Goal: Task Accomplishment & Management: Manage account settings

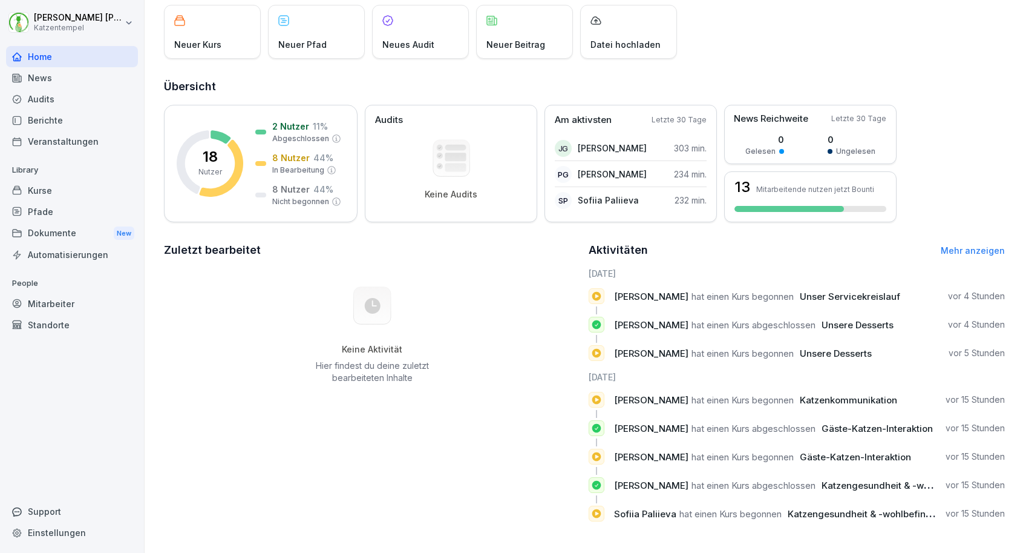
scroll to position [75, 0]
click at [981, 252] on link "Mehr anzeigen" at bounding box center [973, 250] width 64 height 10
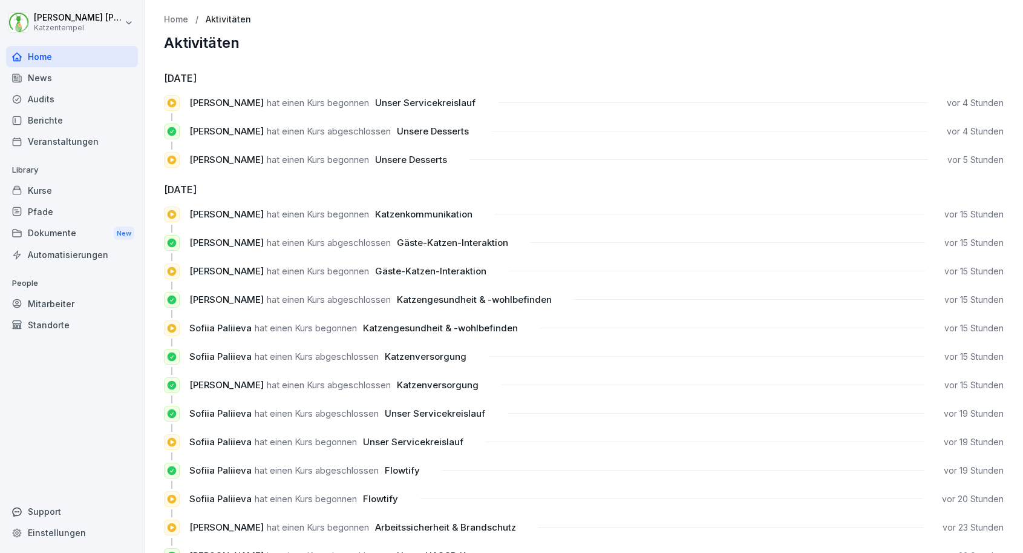
click at [64, 232] on div "Dokumente New" at bounding box center [72, 233] width 132 height 22
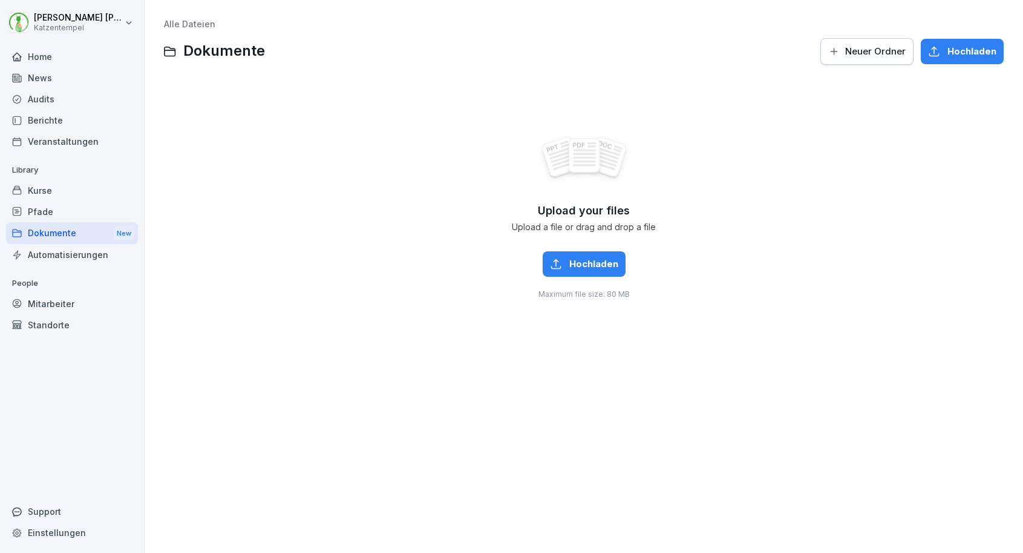
click at [47, 56] on div "Home" at bounding box center [72, 56] width 132 height 21
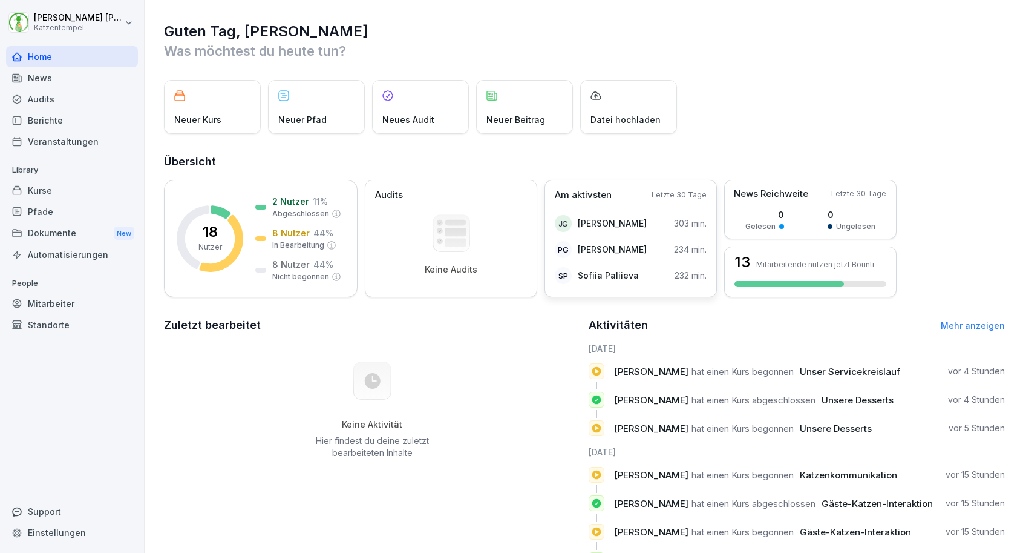
click at [670, 278] on div "SP Sofiia Paliieva 232 min." at bounding box center [631, 275] width 152 height 24
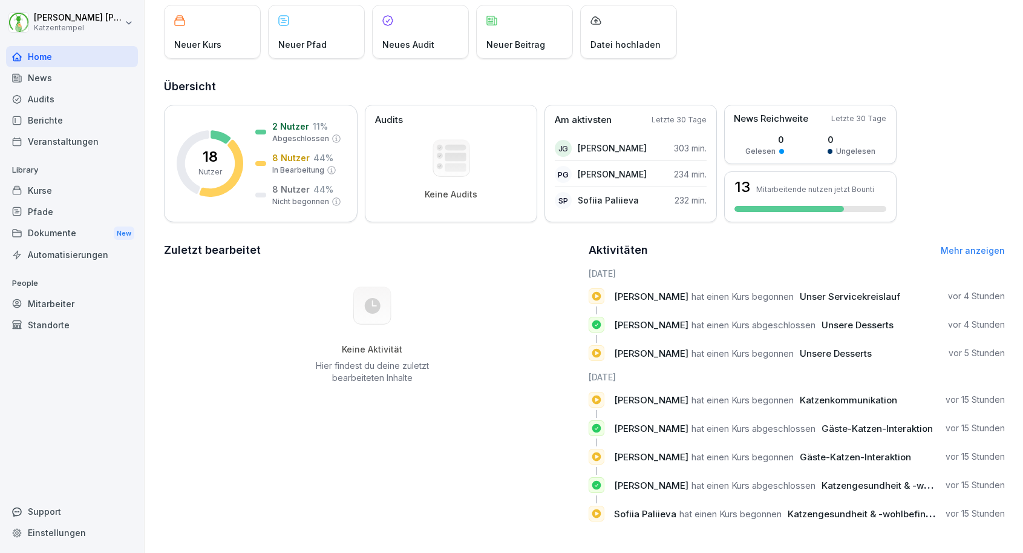
scroll to position [75, 0]
click at [60, 298] on div "Mitarbeiter" at bounding box center [72, 303] width 132 height 21
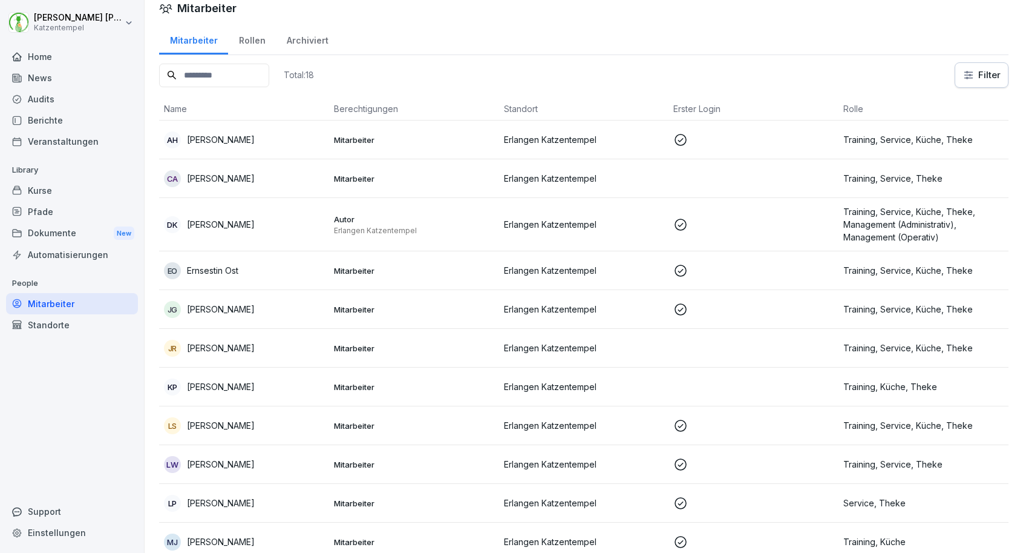
click at [257, 343] on div "JR [PERSON_NAME]" at bounding box center [244, 348] width 160 height 17
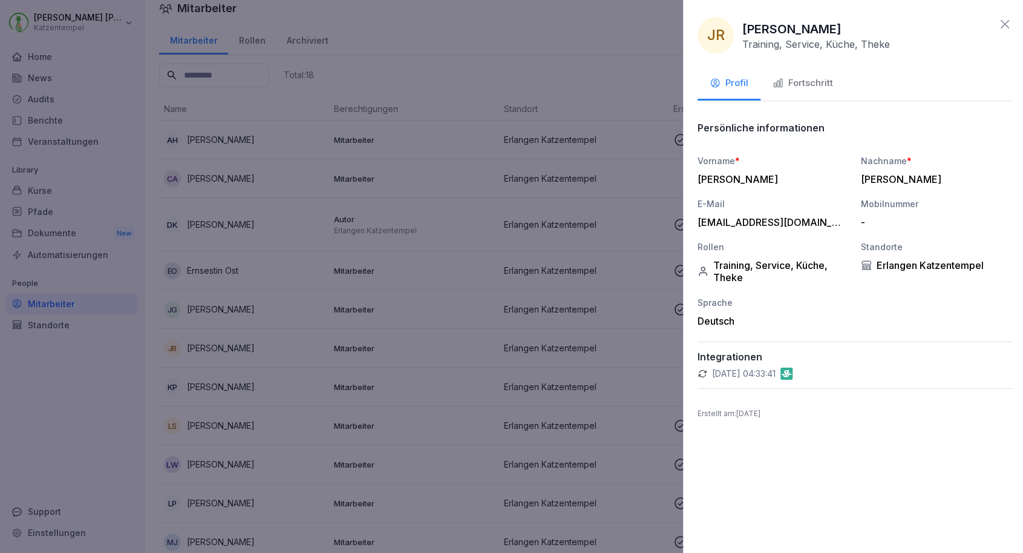
click at [258, 312] on div at bounding box center [511, 276] width 1023 height 553
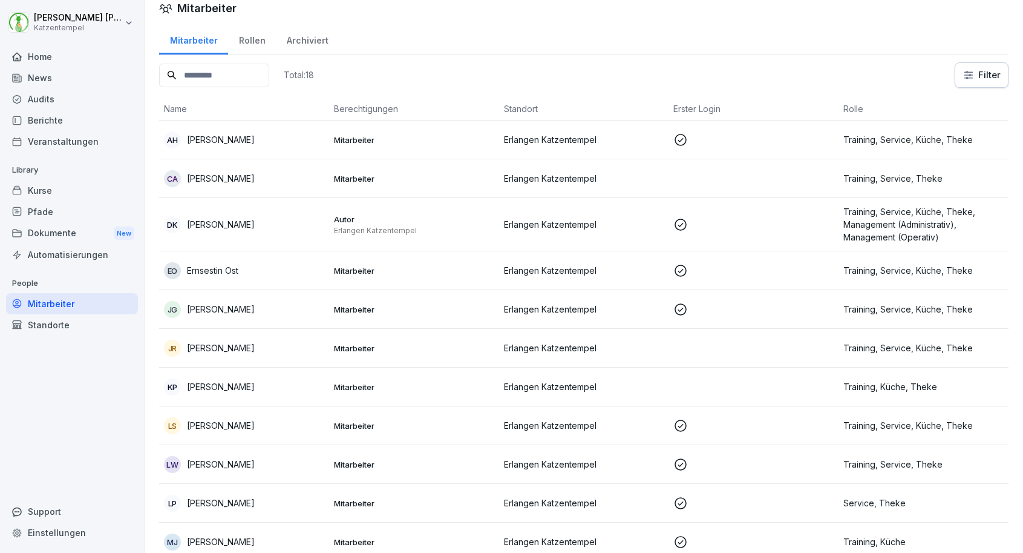
click at [258, 312] on div "[PERSON_NAME]" at bounding box center [244, 309] width 160 height 17
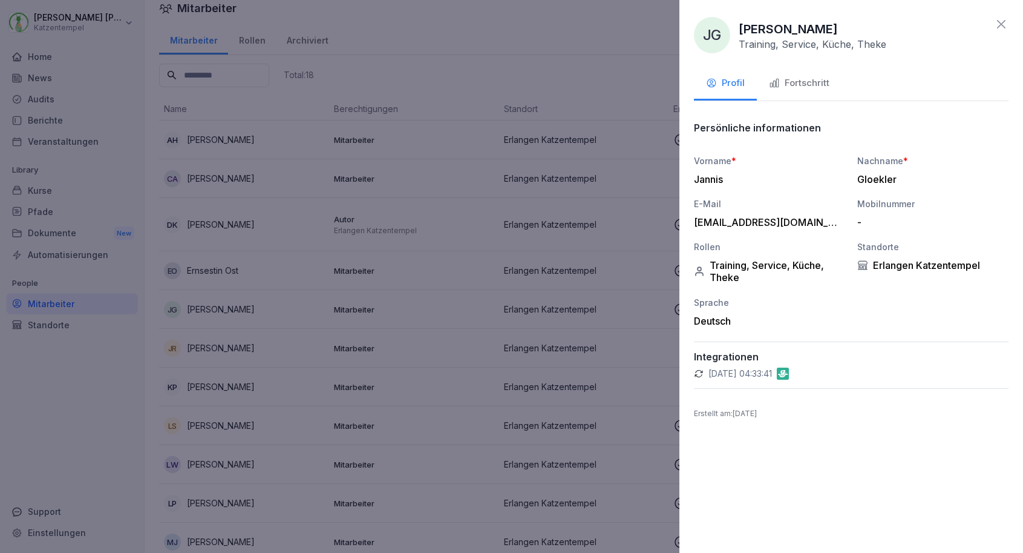
click at [790, 82] on div "Fortschritt" at bounding box center [799, 83] width 61 height 14
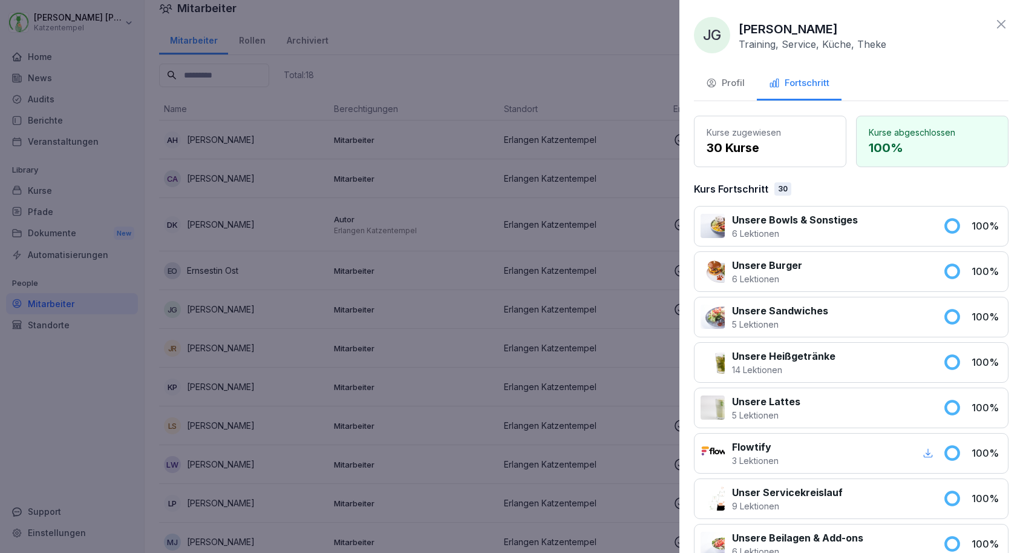
click at [634, 191] on div at bounding box center [511, 276] width 1023 height 553
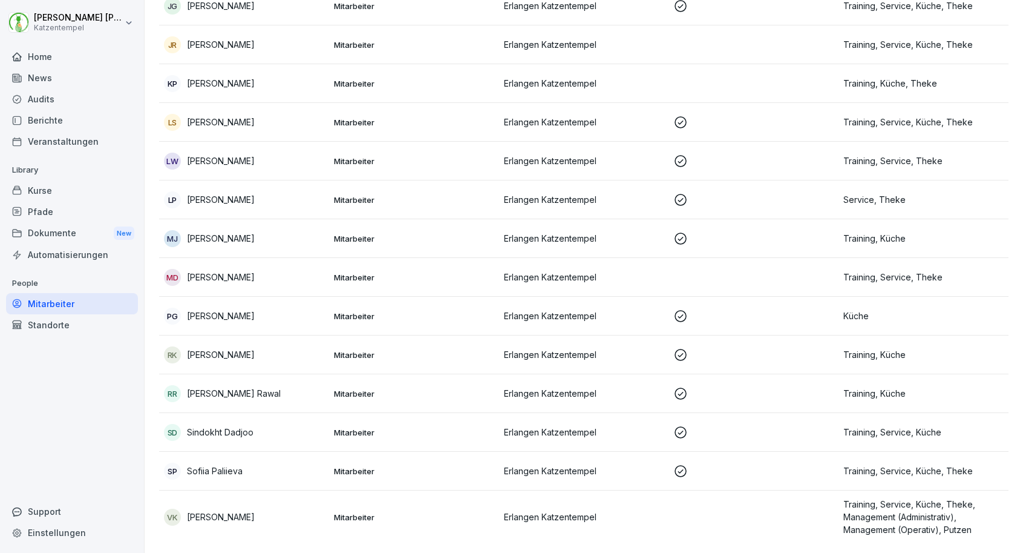
scroll to position [315, 0]
click at [312, 428] on div "SD Sindokht Dadjoo" at bounding box center [244, 432] width 160 height 17
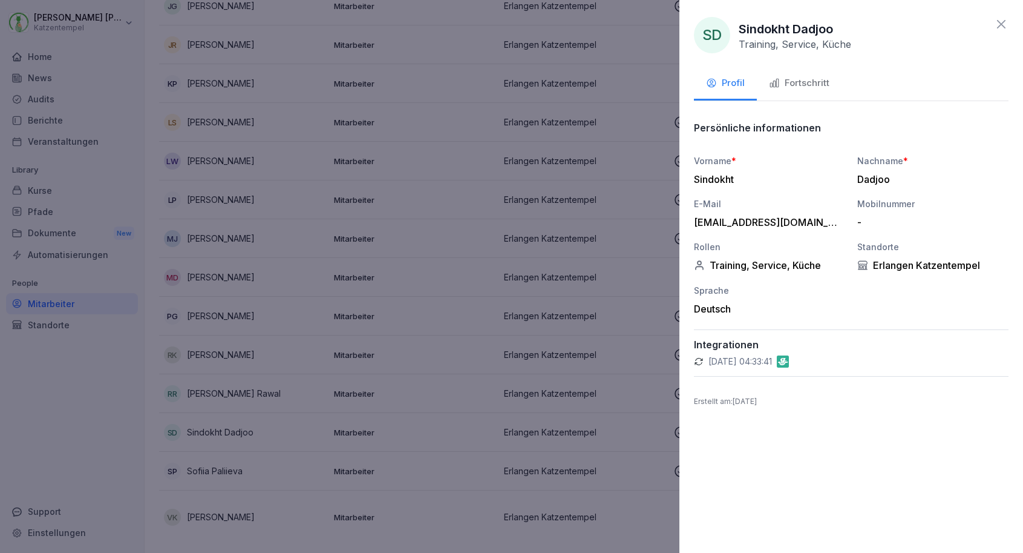
click at [824, 84] on div "Fortschritt" at bounding box center [799, 83] width 61 height 14
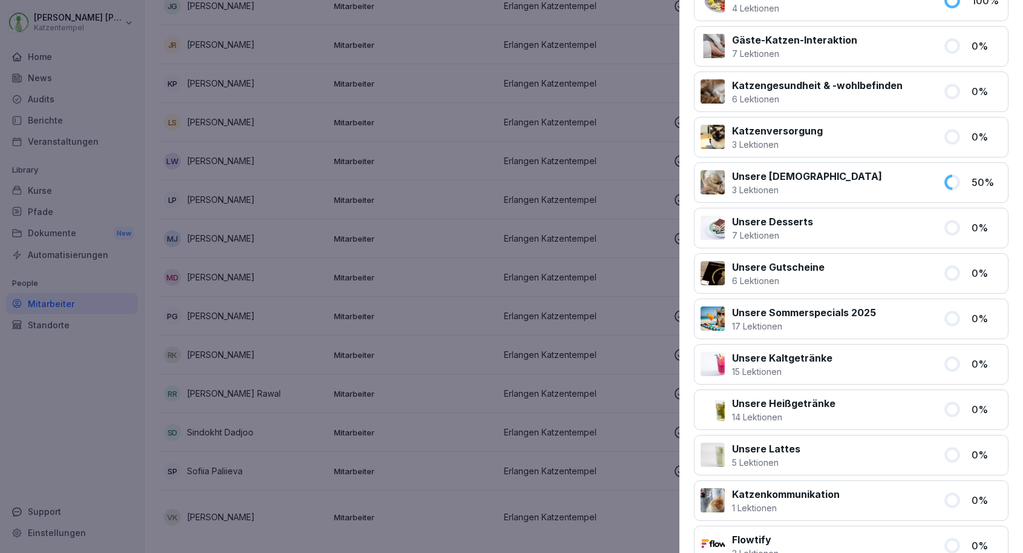
scroll to position [458, 0]
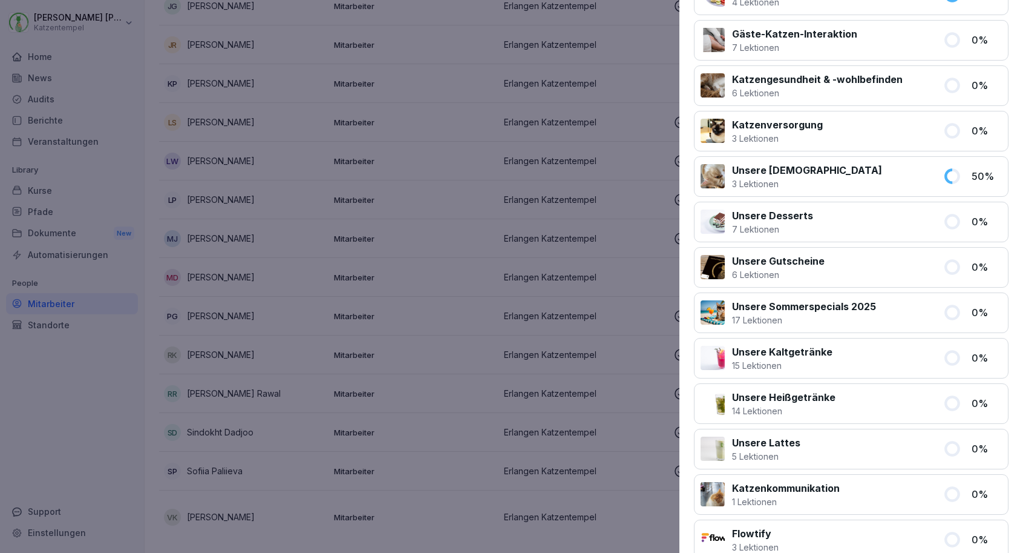
click at [500, 419] on div at bounding box center [511, 276] width 1023 height 553
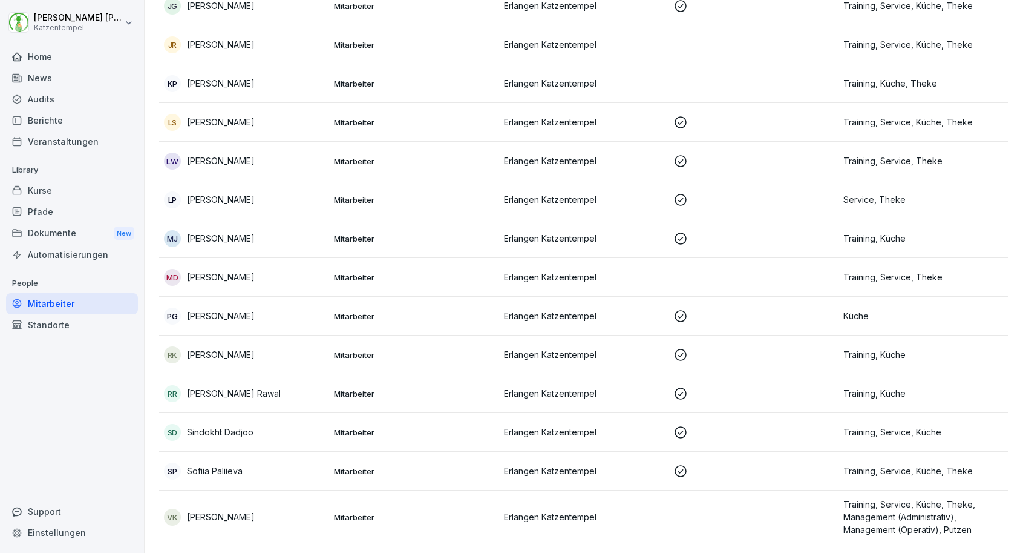
click at [455, 462] on td "Mitarbeiter" at bounding box center [414, 471] width 170 height 39
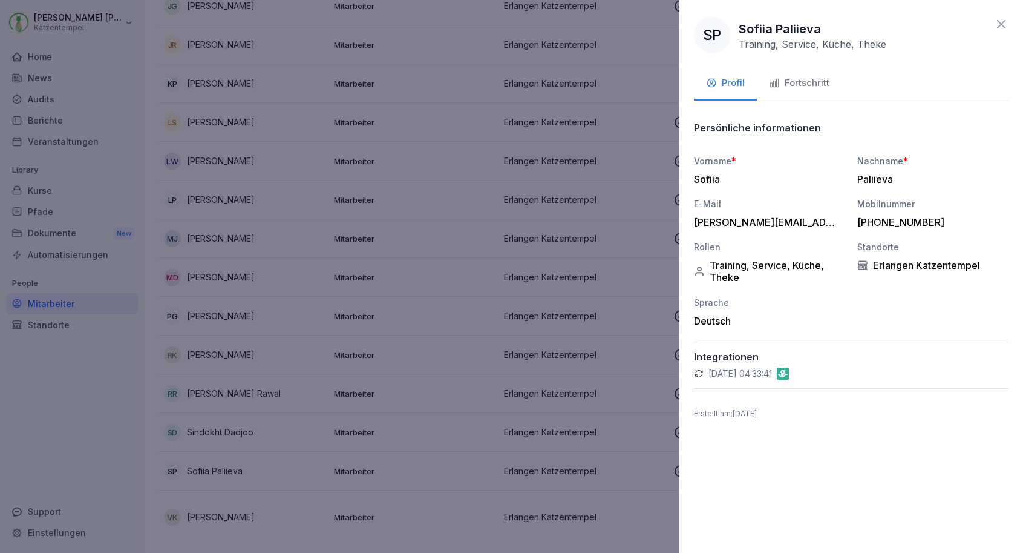
click at [810, 83] on div "Fortschritt" at bounding box center [799, 83] width 61 height 14
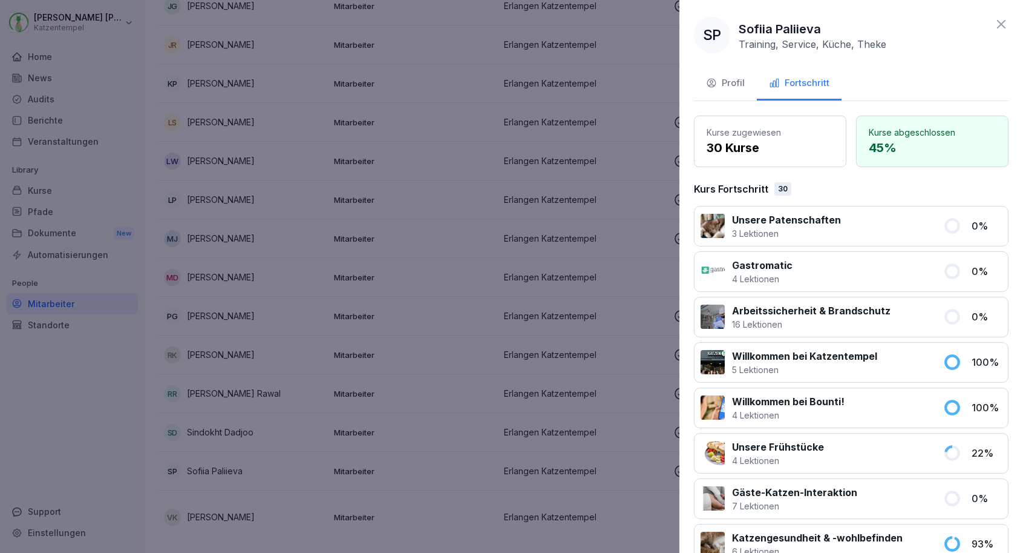
click at [281, 110] on div at bounding box center [511, 276] width 1023 height 553
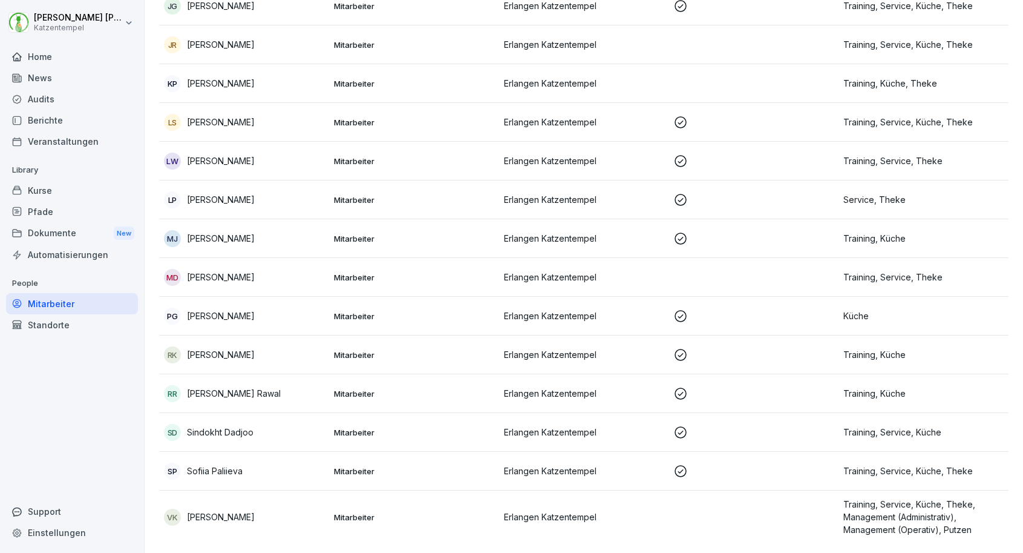
click at [245, 124] on p "[PERSON_NAME]" at bounding box center [221, 122] width 68 height 13
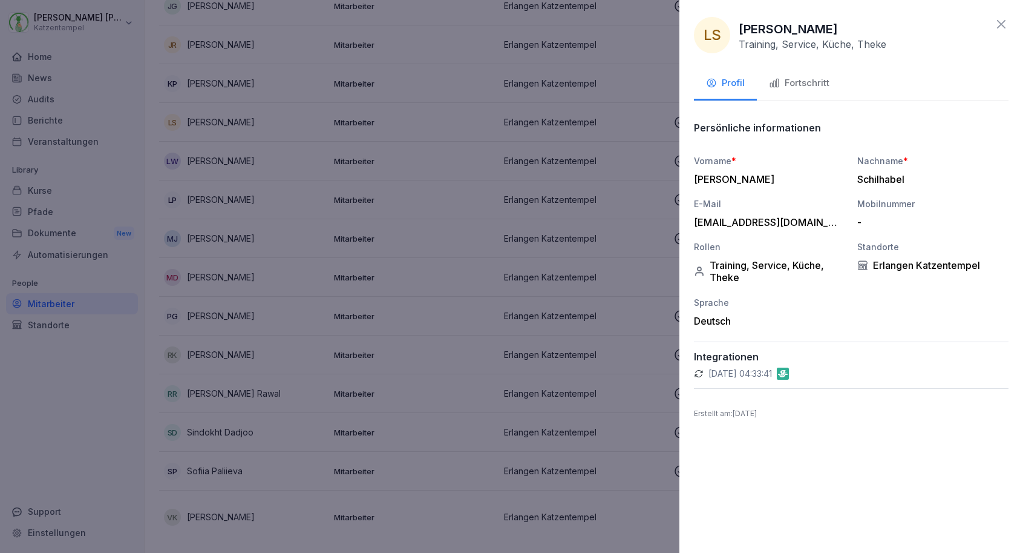
click at [809, 88] on div "Fortschritt" at bounding box center [799, 83] width 61 height 14
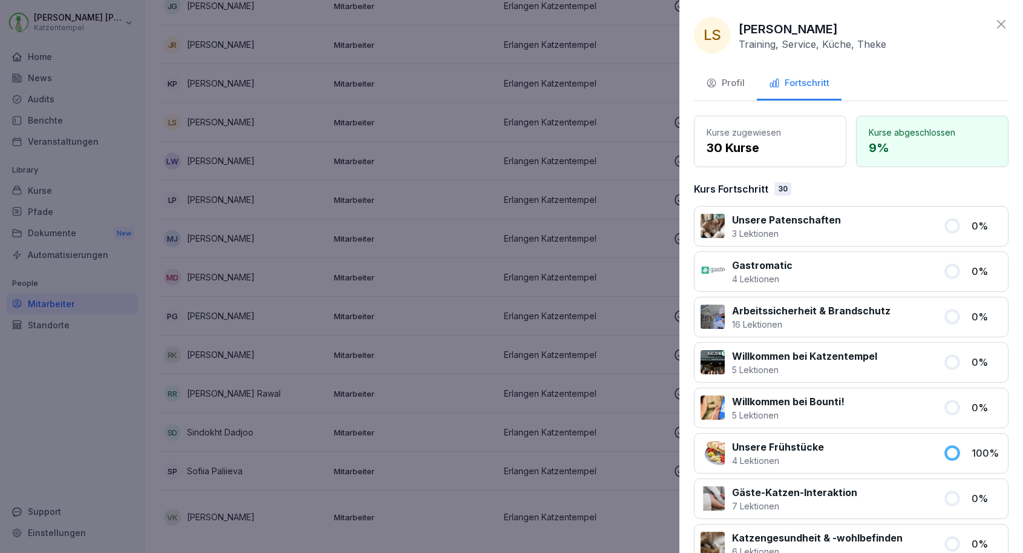
scroll to position [0, 0]
click at [741, 88] on div "Profil" at bounding box center [725, 83] width 39 height 14
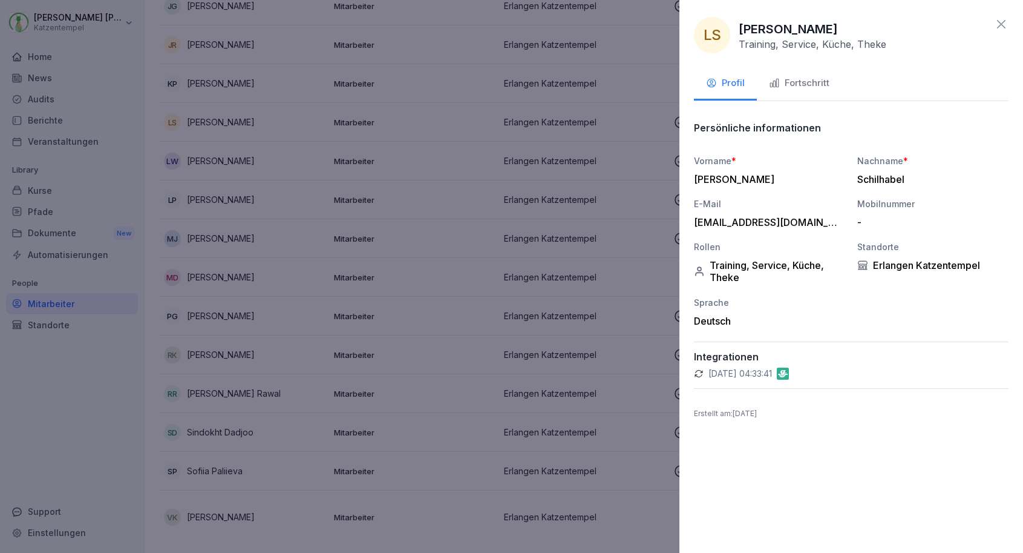
click at [772, 84] on icon "button" at bounding box center [774, 82] width 11 height 11
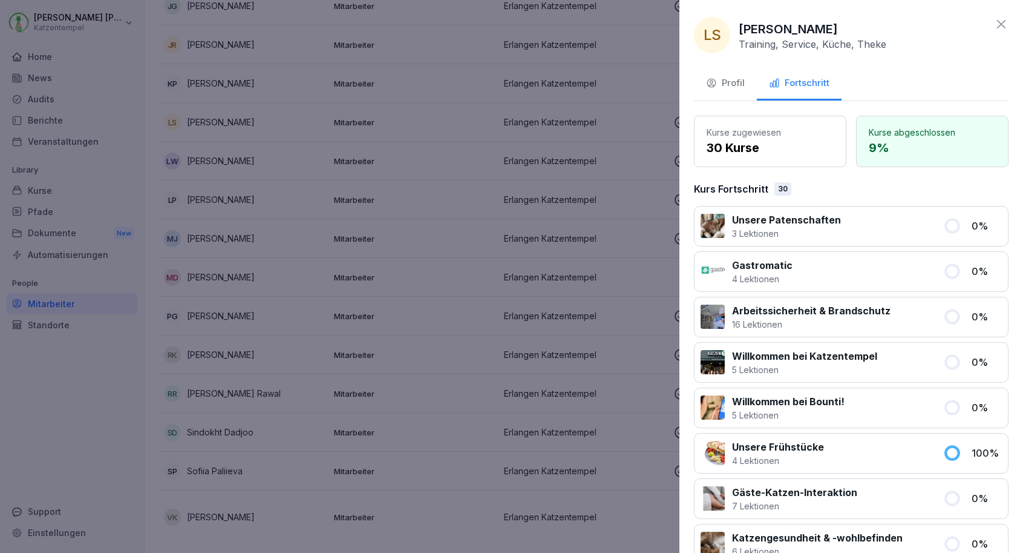
click at [778, 186] on div "30" at bounding box center [783, 188] width 17 height 13
click at [779, 149] on p "30 Kurse" at bounding box center [770, 148] width 127 height 18
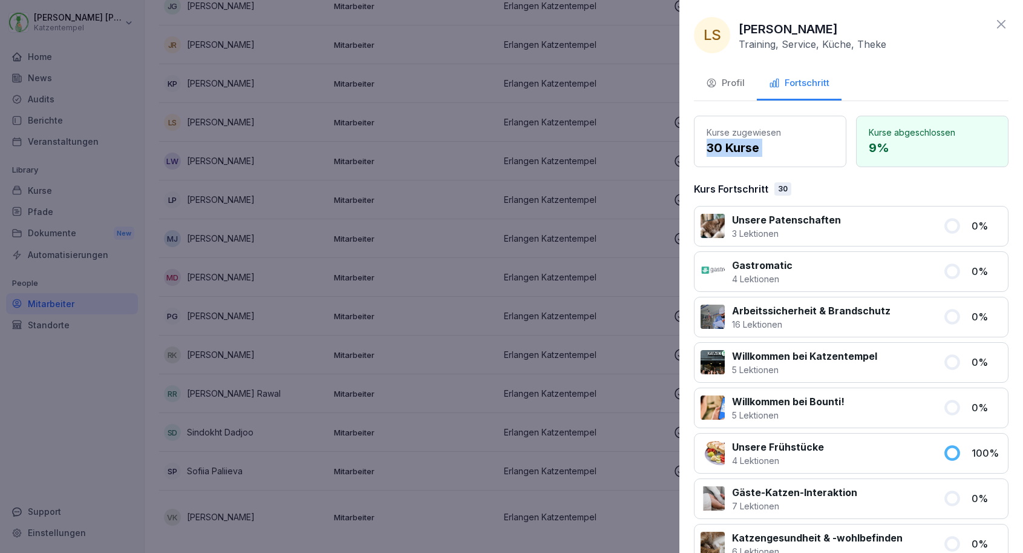
click at [779, 149] on p "30 Kurse" at bounding box center [770, 148] width 127 height 18
click at [828, 34] on p "[PERSON_NAME]" at bounding box center [788, 29] width 99 height 18
